Goal: Transaction & Acquisition: Purchase product/service

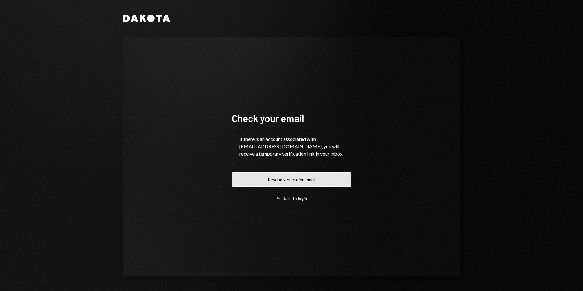
click at [294, 180] on button "Resend verification email" at bounding box center [292, 179] width 120 height 14
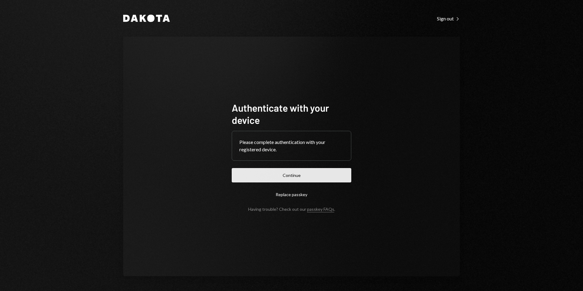
click at [294, 178] on button "Continue" at bounding box center [292, 175] width 120 height 14
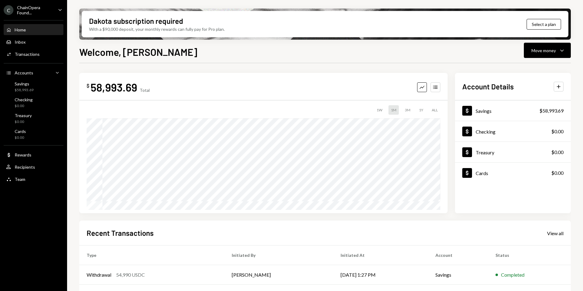
click at [58, 7] on icon "Caret Down" at bounding box center [60, 9] width 7 height 7
drag, startPoint x: 203, startPoint y: 62, endPoint x: 183, endPoint y: 70, distance: 21.5
click at [203, 62] on div "Welcome, [PERSON_NAME] Move money Caret Down $ 58,993.69 Total Graph Accounts 1…" at bounding box center [325, 186] width 492 height 283
click at [30, 181] on div "Team Team" at bounding box center [33, 179] width 55 height 5
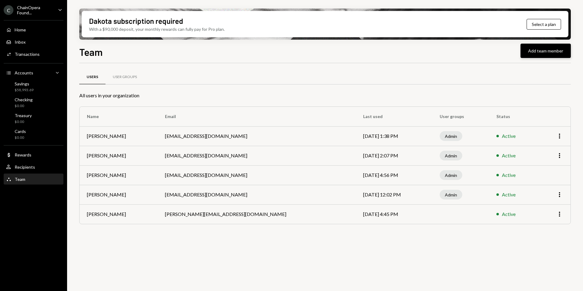
click at [546, 49] on button "Add team member" at bounding box center [546, 51] width 50 height 14
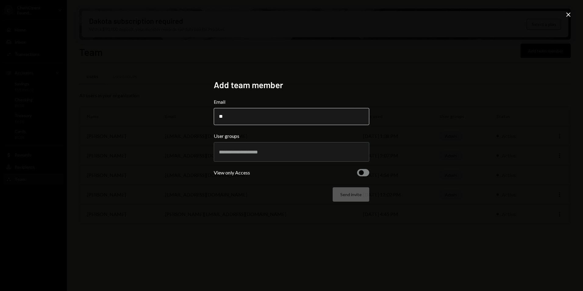
type input "*"
type input "**********"
click at [253, 153] on input "text" at bounding box center [291, 151] width 145 height 5
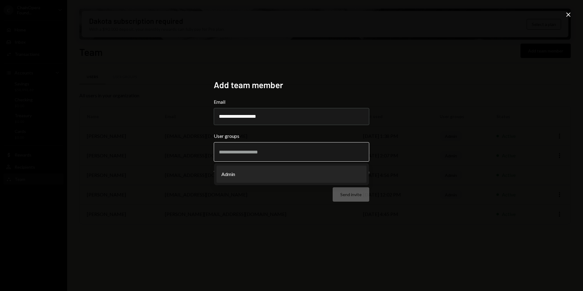
click at [235, 173] on li "Admin" at bounding box center [292, 174] width 150 height 17
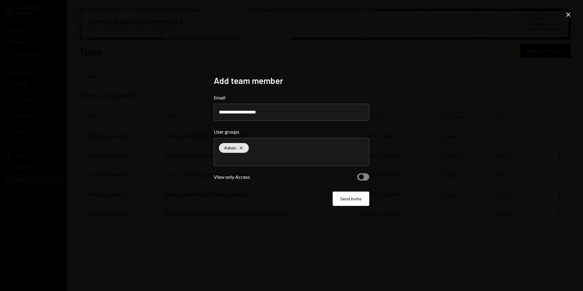
click at [354, 198] on button "Send invite" at bounding box center [351, 199] width 37 height 14
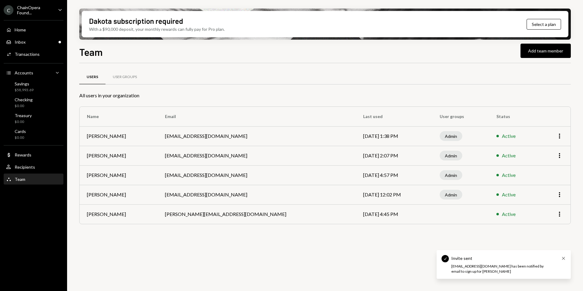
click at [563, 259] on icon "Cross" at bounding box center [563, 258] width 5 height 5
click at [351, 248] on div "Users User Groups All users in your organization Name Email Last used User grou…" at bounding box center [325, 180] width 492 height 235
click at [33, 7] on div "ChainOpera Found..." at bounding box center [35, 10] width 36 height 10
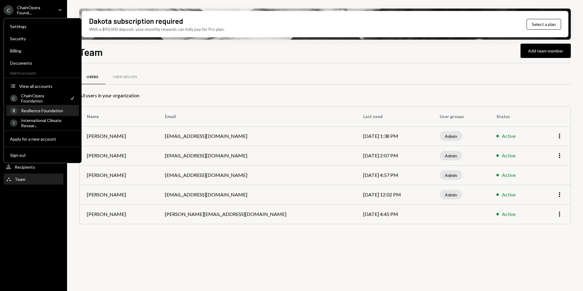
click at [44, 110] on div "Resilience Foundation" at bounding box center [48, 110] width 54 height 5
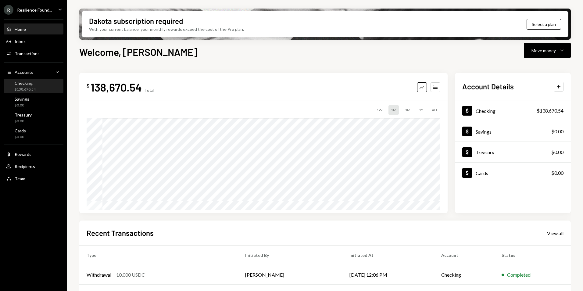
click at [29, 87] on div "$138,670.54" at bounding box center [25, 89] width 21 height 5
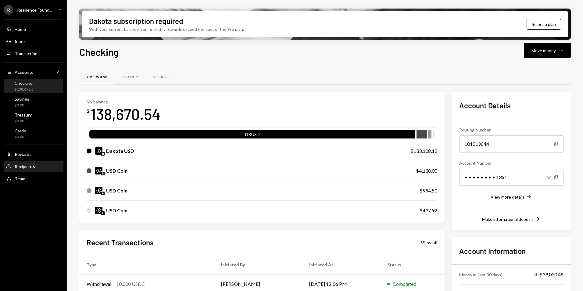
click at [30, 164] on div "Recipients" at bounding box center [25, 166] width 20 height 5
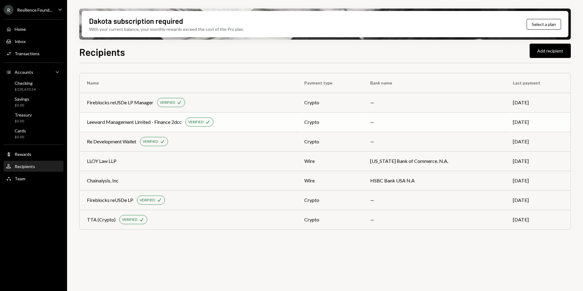
click at [145, 123] on div "Leeward Management Limited - Finance 2dcc" at bounding box center [134, 121] width 95 height 7
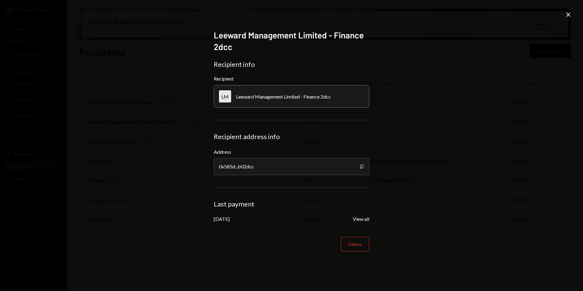
click at [361, 166] on icon "button" at bounding box center [361, 166] width 3 height 4
click at [567, 15] on icon "Close" at bounding box center [568, 14] width 7 height 7
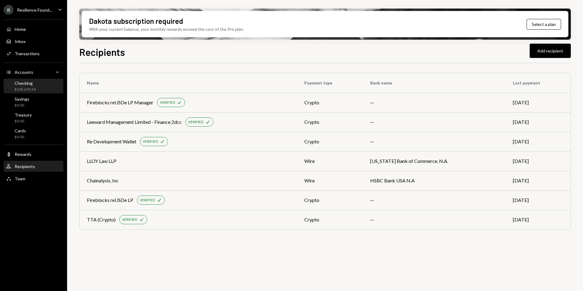
click at [27, 88] on div "$138,670.54" at bounding box center [25, 89] width 21 height 5
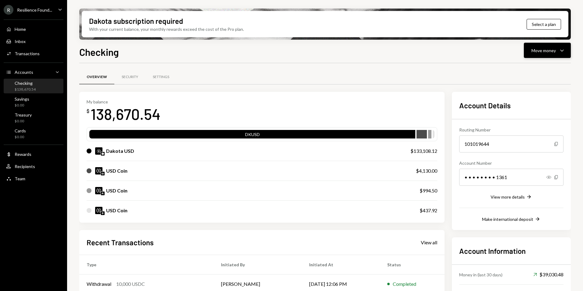
click at [549, 50] on div "Move money" at bounding box center [544, 50] width 24 height 6
click at [534, 118] on div "Swap stablecoins" at bounding box center [542, 115] width 45 height 6
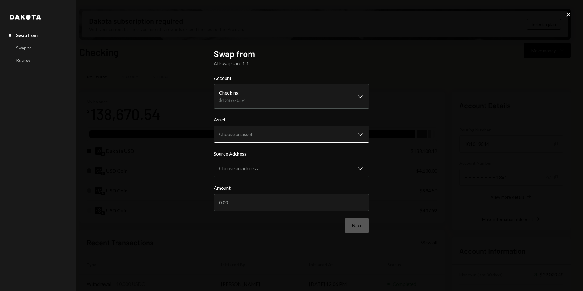
click at [358, 135] on body "R Resilience Found... Caret Down Home Home Inbox Inbox Activities Transactions …" at bounding box center [291, 145] width 583 height 291
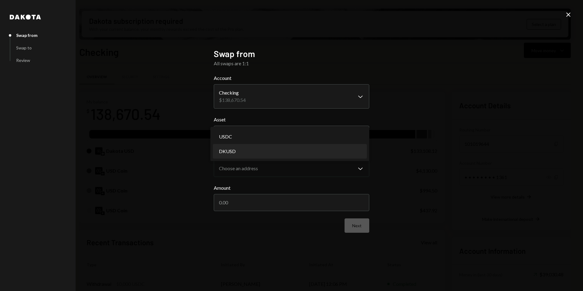
select select "*****"
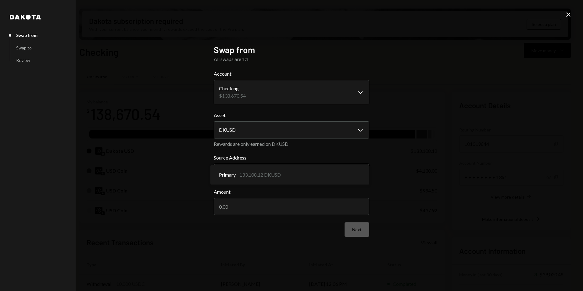
click at [268, 174] on body "R Resilience Found... Caret Down Home Home Inbox Inbox Activities Transactions …" at bounding box center [291, 145] width 583 height 291
click at [240, 209] on input "Amount" at bounding box center [292, 206] width 156 height 17
type input "4000"
click at [358, 233] on button "Next" at bounding box center [357, 229] width 25 height 14
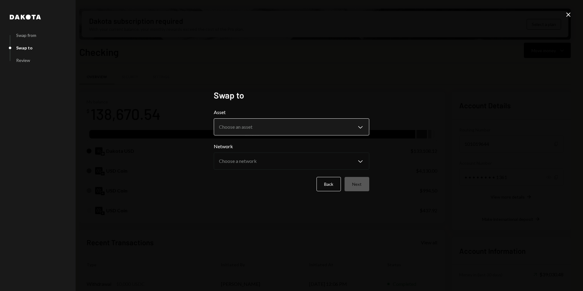
click at [252, 127] on body "R Resilience Found... Caret Down Home Home Inbox Inbox Activities Transactions …" at bounding box center [291, 145] width 583 height 291
select select "****"
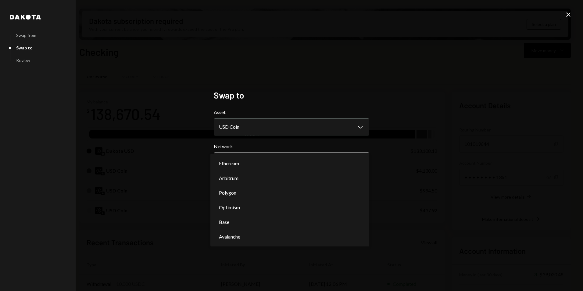
click at [262, 159] on body "R Resilience Found... Caret Down Home Home Inbox Inbox Activities Transactions …" at bounding box center [291, 145] width 583 height 291
select select "**********"
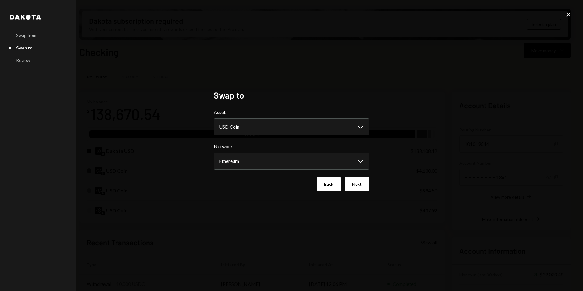
click at [327, 188] on button "Back" at bounding box center [329, 184] width 24 height 14
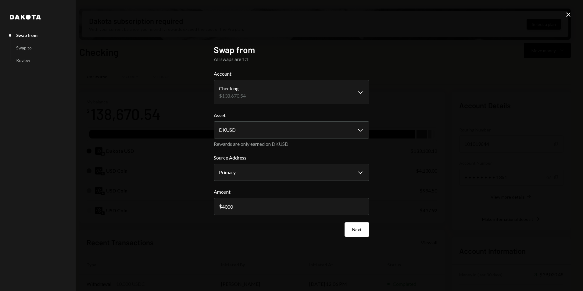
drag, startPoint x: 570, startPoint y: 15, endPoint x: 543, endPoint y: 19, distance: 27.2
click at [569, 16] on icon "Close" at bounding box center [568, 14] width 7 height 7
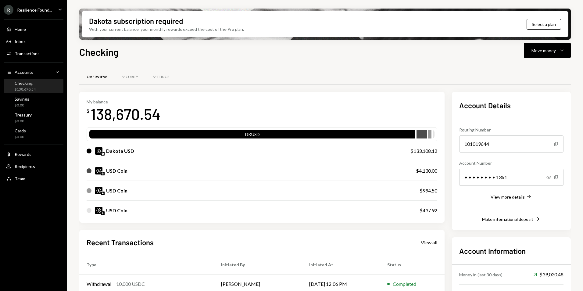
click at [413, 171] on div "USD Coin $4,130.00" at bounding box center [262, 171] width 351 height 20
click at [550, 51] on div "Move money" at bounding box center [544, 50] width 24 height 6
click at [527, 115] on div "Swap stablecoins" at bounding box center [542, 115] width 45 height 6
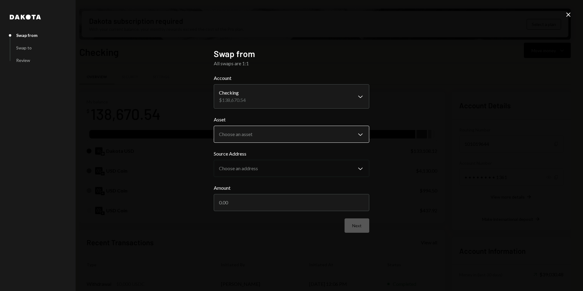
click at [249, 131] on body "R Resilience Found... Caret Down Home Home Inbox Inbox Activities Transactions …" at bounding box center [291, 145] width 583 height 291
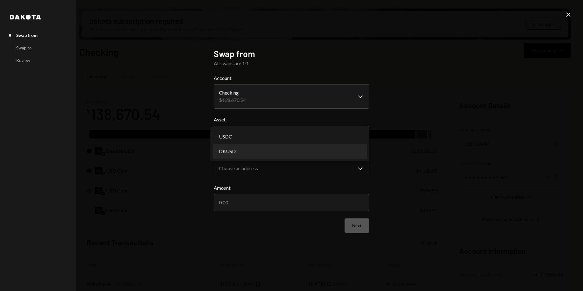
select select "*****"
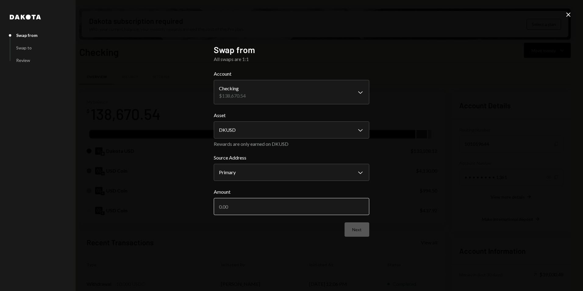
click at [259, 204] on input "Amount" at bounding box center [292, 206] width 156 height 17
type input "4000"
click at [357, 232] on button "Next" at bounding box center [357, 229] width 25 height 14
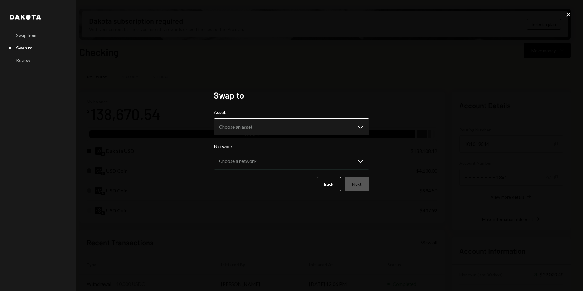
click at [231, 130] on body "R Resilience Found... Caret Down Home Home Inbox Inbox Activities Transactions …" at bounding box center [291, 145] width 583 height 291
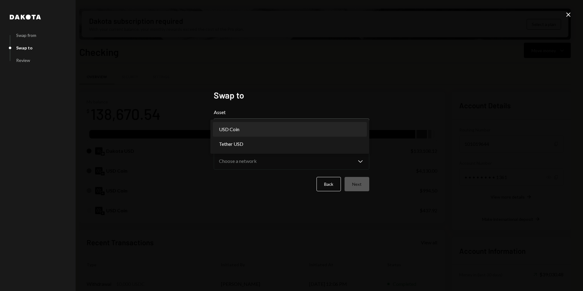
select select "****"
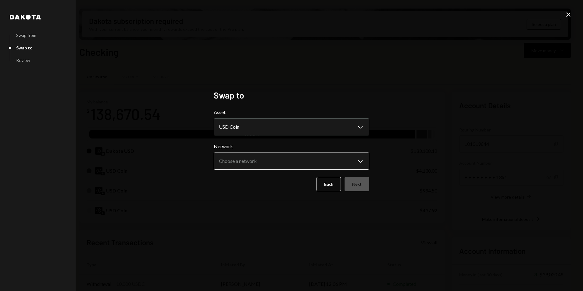
click at [248, 160] on body "R Resilience Found... Caret Down Home Home Inbox Inbox Activities Transactions …" at bounding box center [291, 145] width 583 height 291
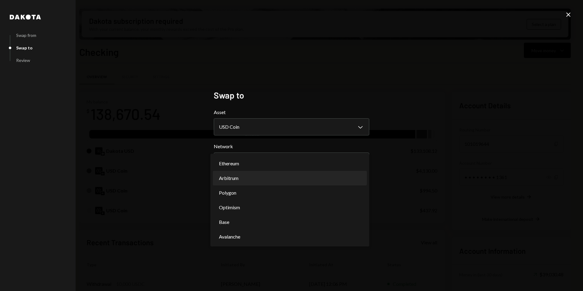
select select "**********"
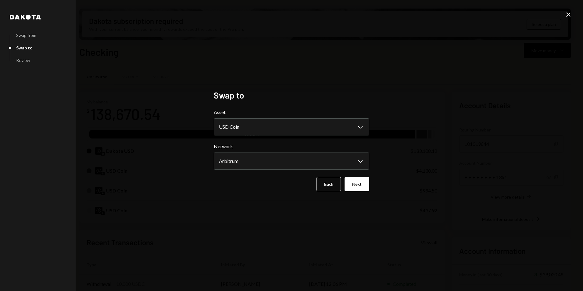
drag, startPoint x: 358, startPoint y: 185, endPoint x: 372, endPoint y: 182, distance: 14.3
click at [357, 185] on button "Next" at bounding box center [357, 184] width 25 height 14
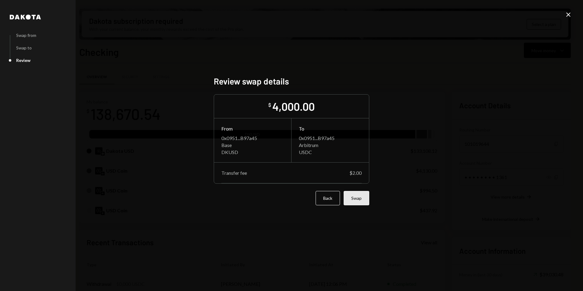
click at [357, 200] on button "Swap" at bounding box center [357, 198] width 26 height 14
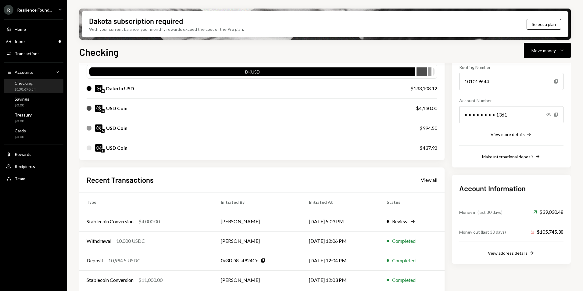
scroll to position [86, 0]
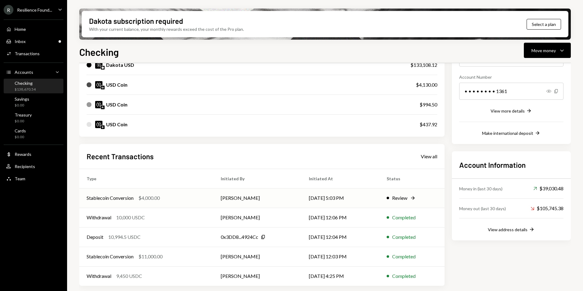
click at [168, 196] on div "Stablecoin Conversion $4,000.00" at bounding box center [147, 197] width 120 height 7
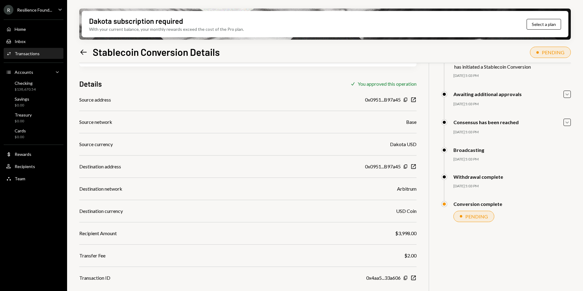
scroll to position [49, 0]
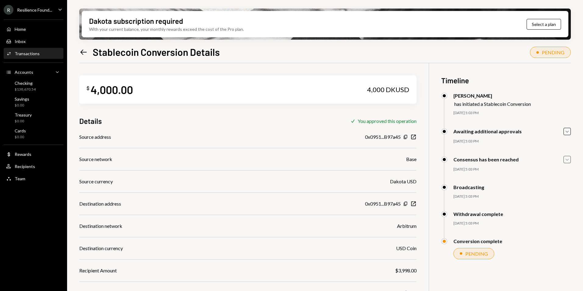
click at [566, 160] on icon "Caret Down" at bounding box center [567, 159] width 7 height 7
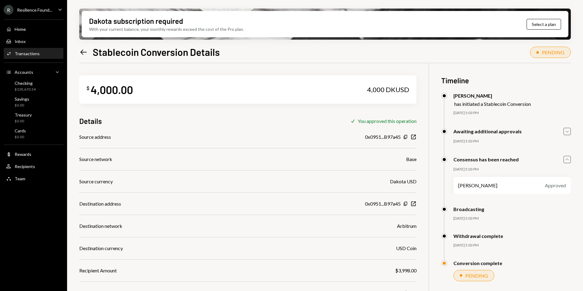
click at [567, 132] on icon "Caret Down" at bounding box center [567, 131] width 7 height 7
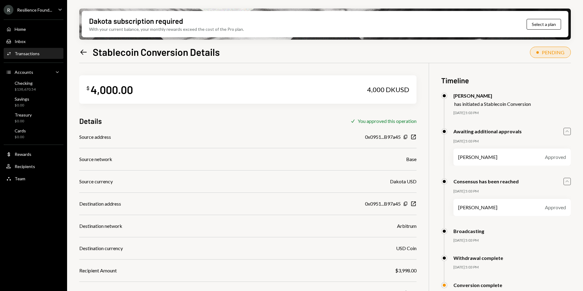
click at [567, 132] on icon "Caret Up" at bounding box center [567, 131] width 7 height 7
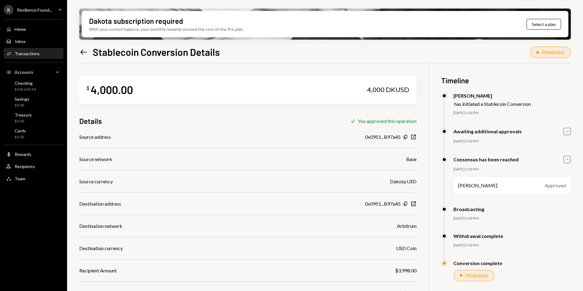
click at [567, 160] on icon "Caret Up" at bounding box center [567, 159] width 7 height 7
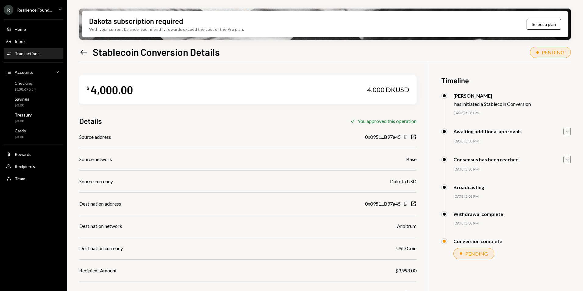
click at [82, 53] on icon at bounding box center [84, 51] width 6 height 5
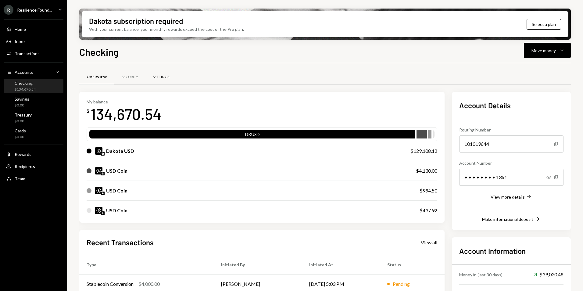
click at [159, 76] on div "Settings" at bounding box center [161, 76] width 16 height 5
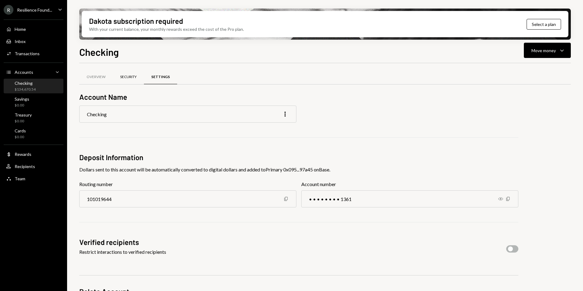
click at [124, 77] on div "Security" at bounding box center [128, 76] width 16 height 5
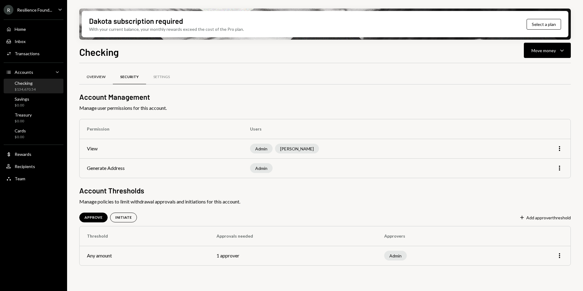
click at [96, 78] on div "Overview" at bounding box center [96, 76] width 19 height 5
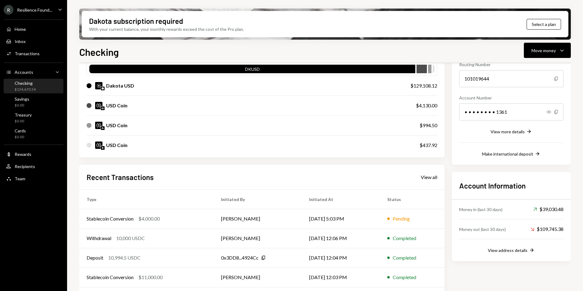
scroll to position [25, 0]
